Goal: Book appointment/travel/reservation

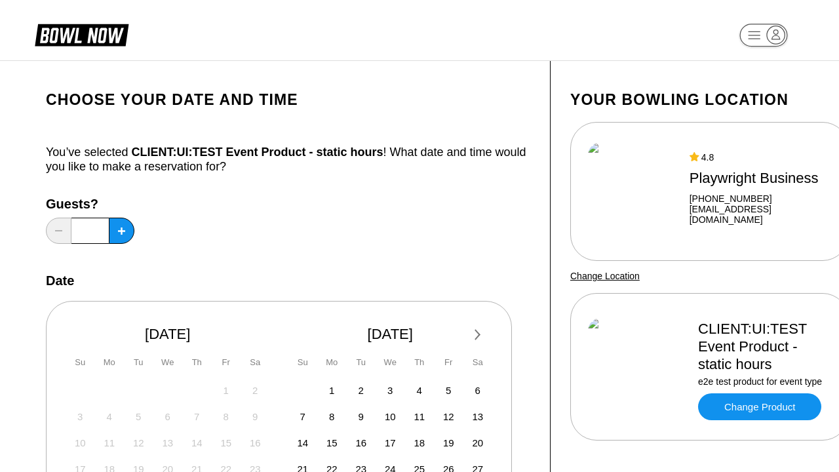
click at [288, 338] on div "Next Month [DATE] Su Mo Tu We Th Fr Sa 27 28 29 30 31 1 2 3 4 5 6 7 8 9 10 11 1…" at bounding box center [279, 427] width 466 height 252
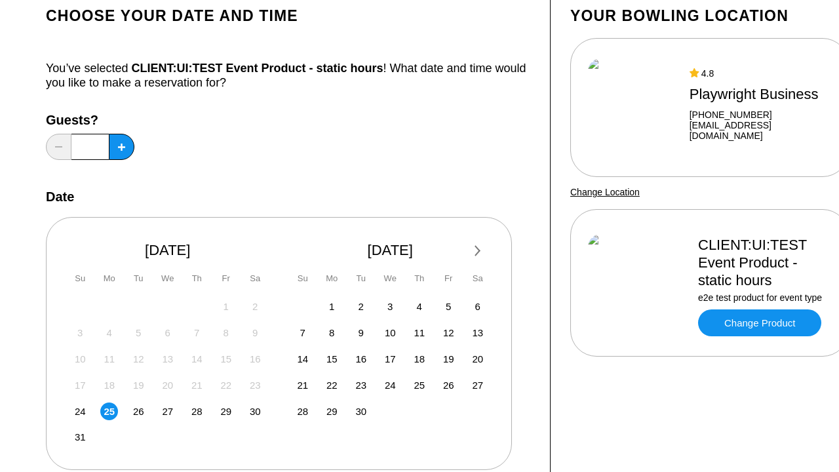
click at [288, 338] on div "Next Month [DATE] Su Mo Tu We Th Fr Sa 27 28 29 30 31 1 2 3 4 5 6 7 8 9 10 11 1…" at bounding box center [279, 343] width 466 height 252
click at [167, 410] on span "27" at bounding box center [167, 411] width 11 height 11
click at [288, 338] on div "Next Month [DATE] Su Mo Tu We Th Fr Sa 27 28 29 30 31 1 2 3 4 5 6 7 8 9 10 11 1…" at bounding box center [279, 343] width 466 height 252
click at [80, 437] on span "31" at bounding box center [80, 436] width 11 height 11
click at [288, 338] on div "Next Month [DATE] Su Mo Tu We Th Fr Sa 27 28 29 30 31 1 2 3 4 5 6 7 8 9 10 11 1…" at bounding box center [279, 343] width 466 height 252
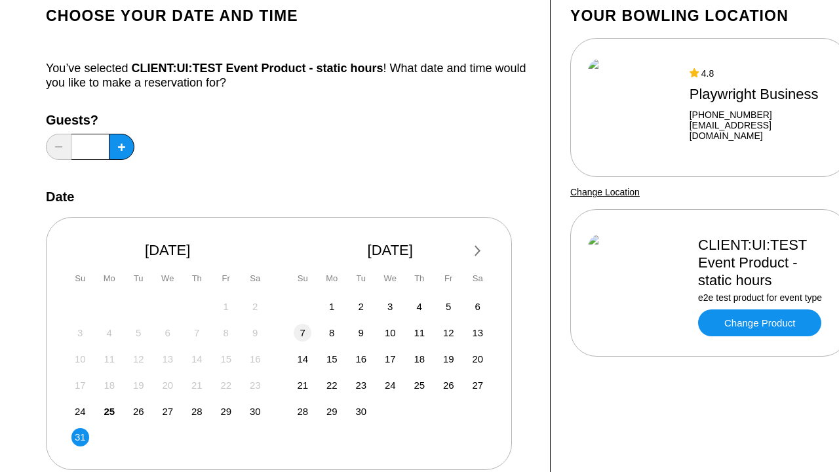
click at [302, 332] on span "7" at bounding box center [302, 332] width 5 height 11
click at [288, 338] on div "Next Month [DATE] Su Mo Tu We Th Fr Sa 27 28 29 30 31 1 2 3 4 5 6 7 8 9 10 11 1…" at bounding box center [279, 343] width 466 height 252
click at [138, 410] on span "26" at bounding box center [138, 411] width 11 height 11
